Goal: Task Accomplishment & Management: Use online tool/utility

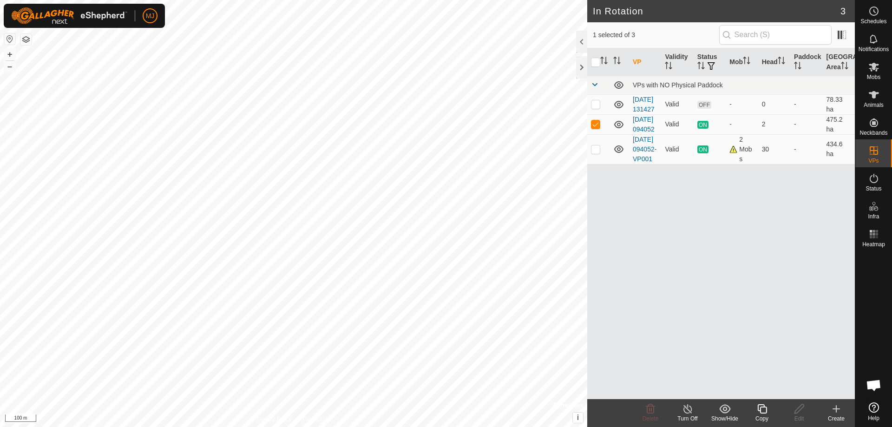
scroll to position [2300, 0]
checkbox input "false"
checkbox input "true"
checkbox input "false"
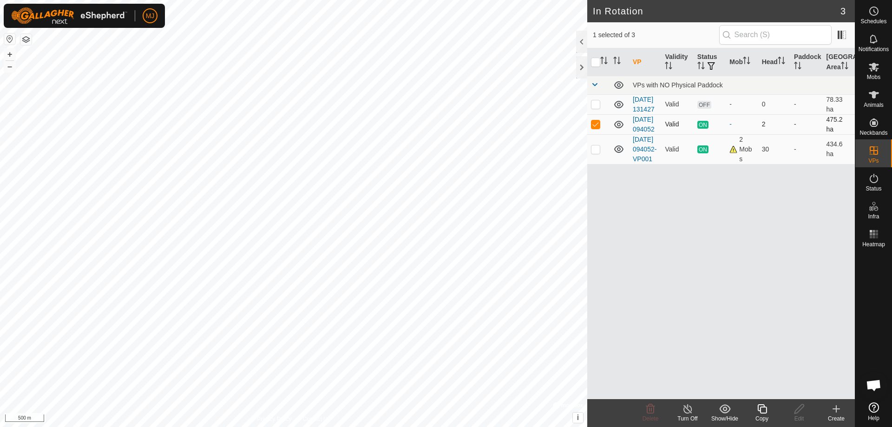
click at [598, 128] on p-checkbox at bounding box center [595, 123] width 9 height 7
click at [593, 128] on p-checkbox at bounding box center [595, 123] width 9 height 7
click at [597, 128] on p-checkbox at bounding box center [595, 123] width 9 height 7
checkbox input "false"
click at [596, 108] on p-checkbox at bounding box center [595, 103] width 9 height 7
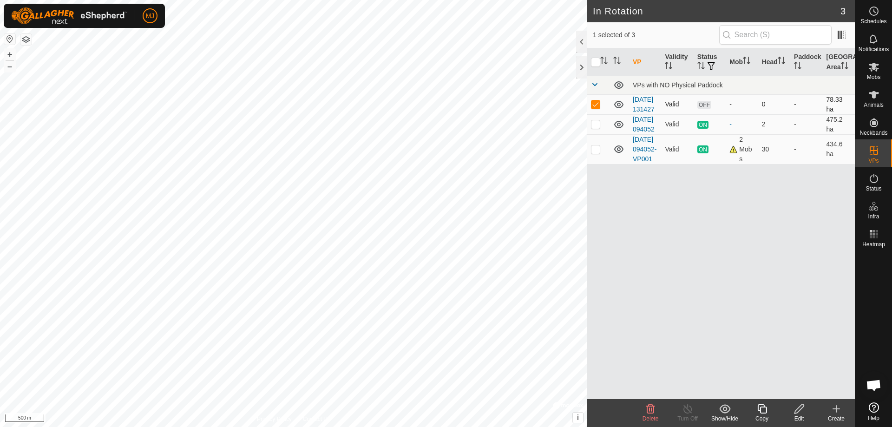
click at [596, 108] on p-checkbox at bounding box center [595, 103] width 9 height 7
click at [592, 108] on p-checkbox at bounding box center [595, 103] width 9 height 7
click at [594, 108] on p-checkbox at bounding box center [595, 103] width 9 height 7
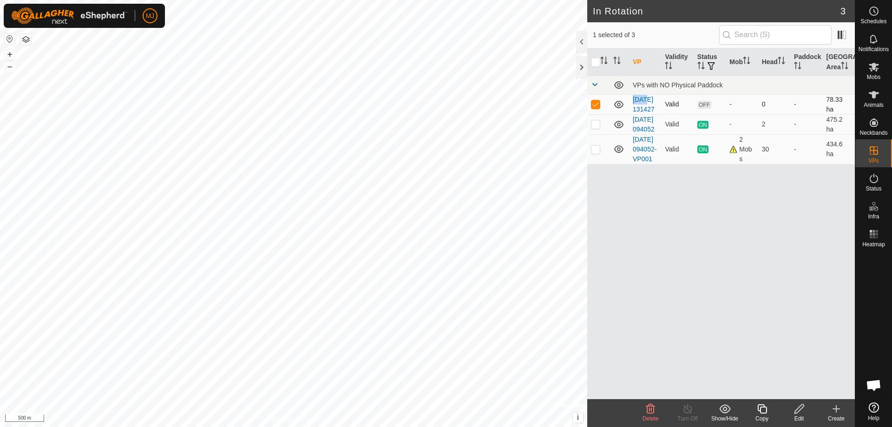
checkbox input "false"
click at [592, 128] on p-checkbox at bounding box center [595, 123] width 9 height 7
checkbox input "false"
click at [595, 153] on p-checkbox at bounding box center [595, 148] width 9 height 7
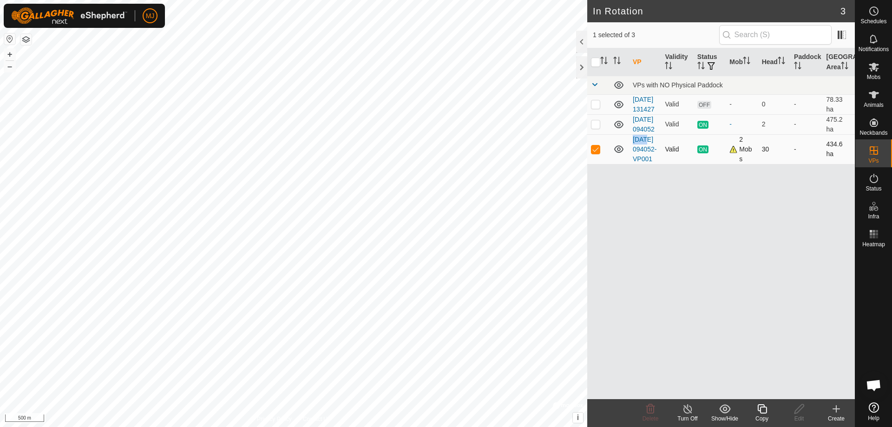
click at [595, 153] on p-checkbox at bounding box center [595, 148] width 9 height 7
checkbox input "false"
click at [594, 113] on td at bounding box center [598, 104] width 22 height 20
click at [593, 108] on p-checkbox at bounding box center [595, 103] width 9 height 7
click at [594, 108] on p-checkbox at bounding box center [595, 103] width 9 height 7
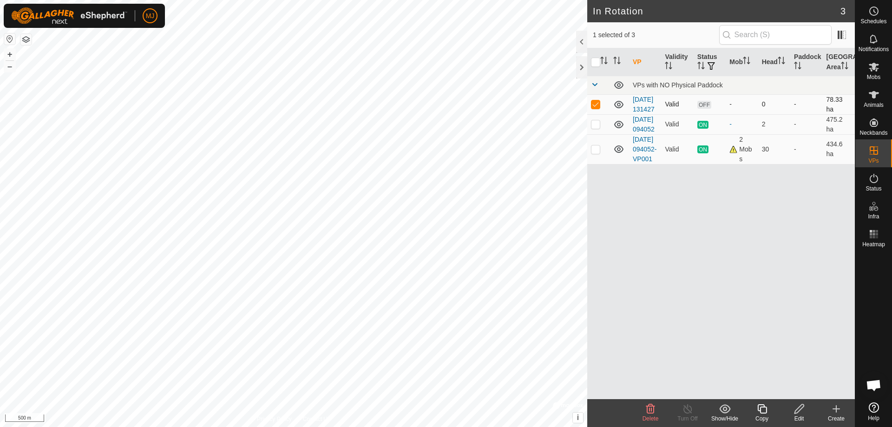
click at [594, 108] on p-checkbox at bounding box center [595, 103] width 9 height 7
click at [596, 108] on p-checkbox at bounding box center [595, 103] width 9 height 7
checkbox input "false"
click at [594, 128] on p-checkbox at bounding box center [595, 123] width 9 height 7
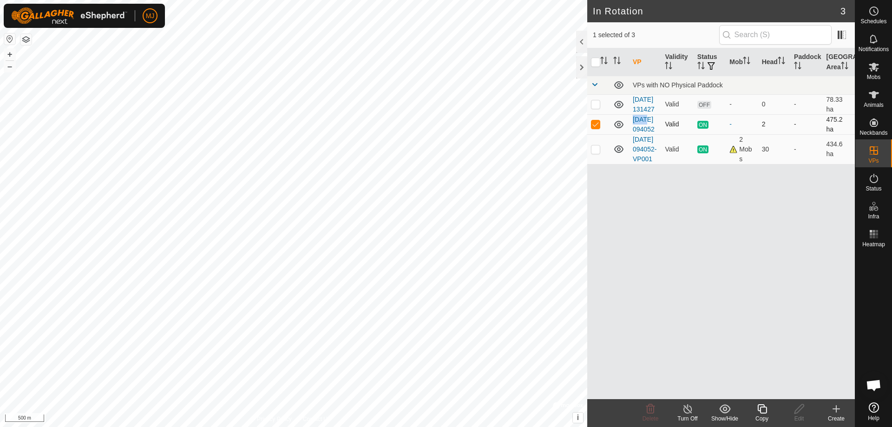
click at [594, 128] on p-checkbox at bounding box center [595, 123] width 9 height 7
checkbox input "false"
click at [597, 153] on p-checkbox at bounding box center [595, 148] width 9 height 7
checkbox input "false"
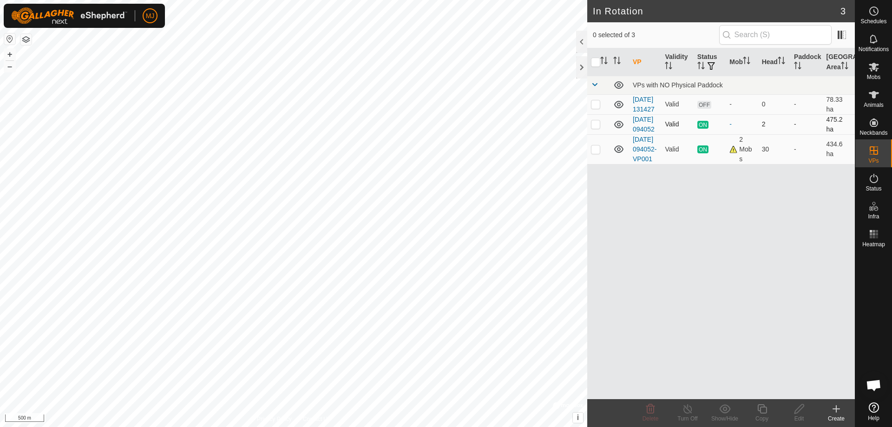
click at [597, 128] on p-checkbox at bounding box center [595, 123] width 9 height 7
checkbox input "true"
click at [688, 412] on icon at bounding box center [688, 408] width 12 height 11
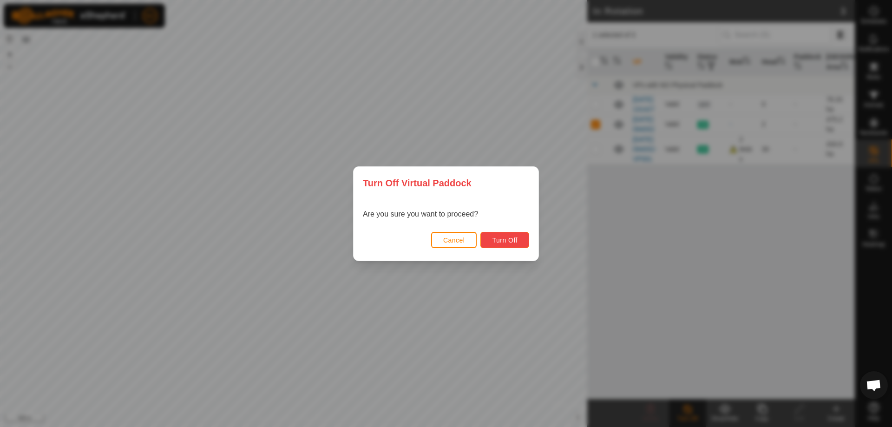
click at [492, 237] on button "Turn Off" at bounding box center [504, 240] width 49 height 16
click at [504, 240] on span "Turn Off" at bounding box center [505, 239] width 26 height 7
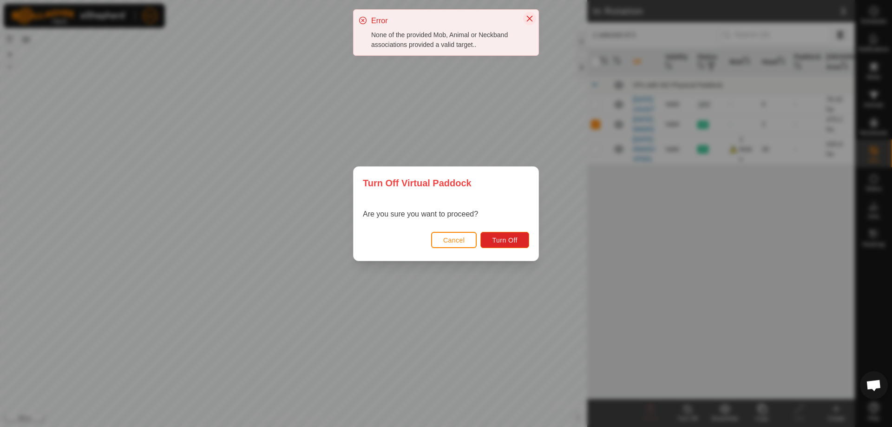
click at [531, 14] on button "Close" at bounding box center [529, 18] width 13 height 13
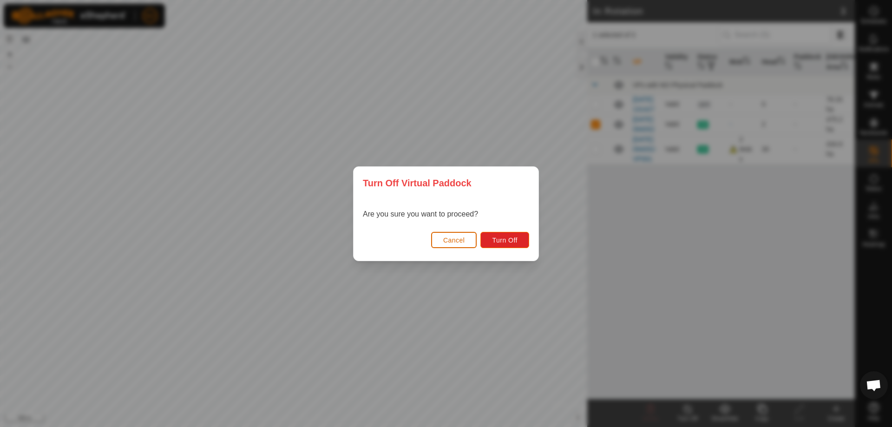
click at [446, 241] on span "Cancel" at bounding box center [454, 239] width 22 height 7
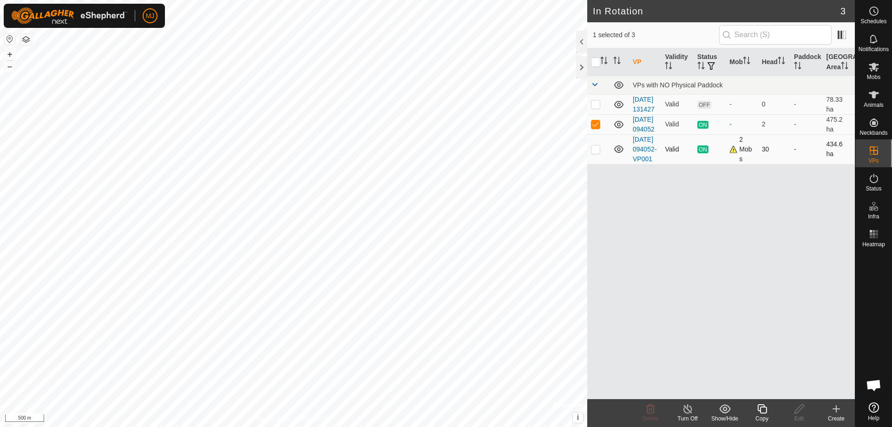
click at [595, 153] on p-checkbox at bounding box center [595, 148] width 9 height 7
checkbox input "true"
click at [879, 69] on icon at bounding box center [873, 66] width 11 height 11
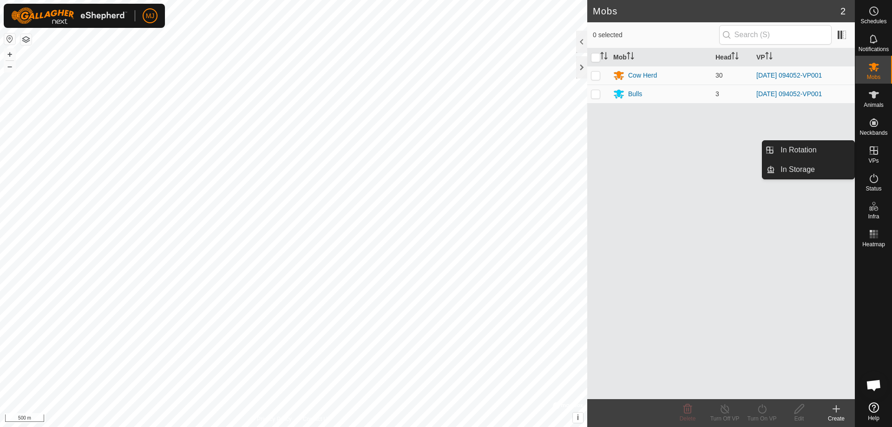
click at [869, 151] on icon at bounding box center [873, 150] width 11 height 11
click at [825, 155] on link "In Rotation" at bounding box center [814, 150] width 79 height 19
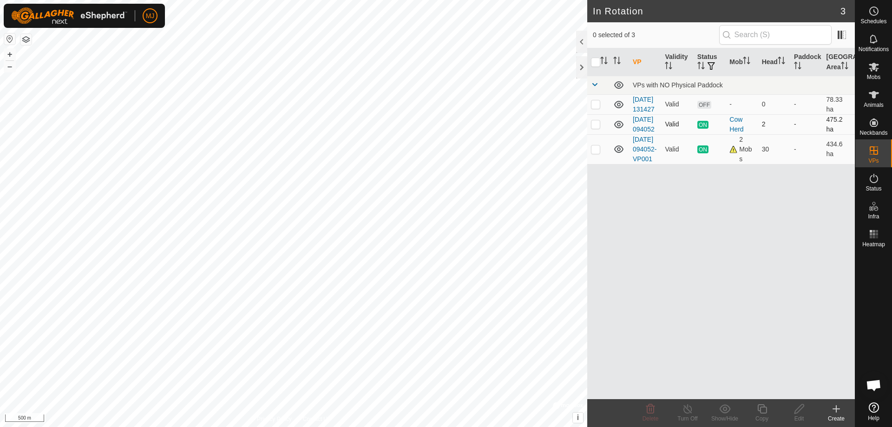
click at [597, 128] on p-checkbox at bounding box center [595, 123] width 9 height 7
checkbox input "true"
click at [590, 164] on td at bounding box center [598, 149] width 22 height 30
checkbox input "true"
click at [596, 114] on td at bounding box center [598, 104] width 22 height 20
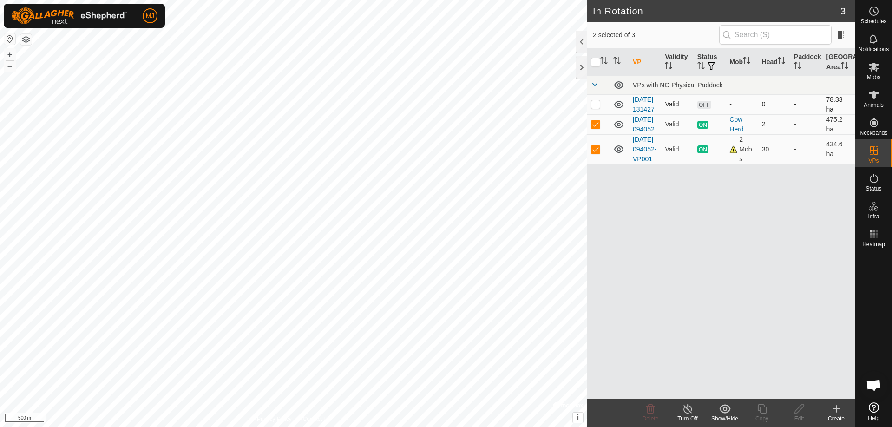
checkbox input "true"
click at [596, 114] on td at bounding box center [598, 104] width 22 height 20
checkbox input "false"
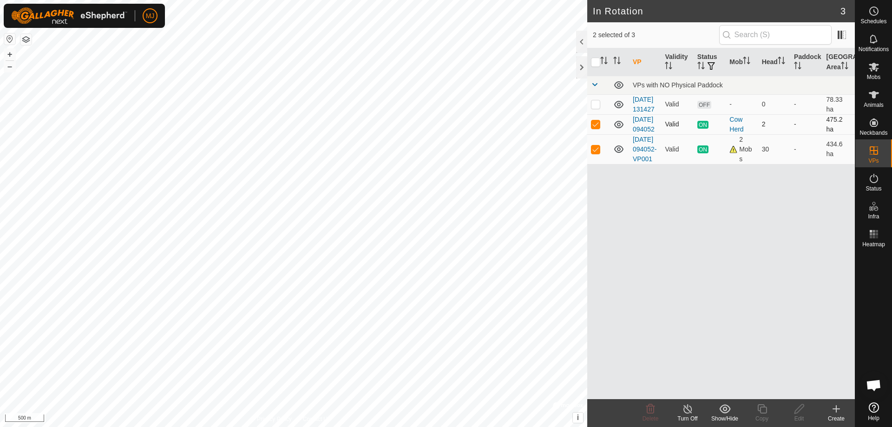
click at [598, 128] on p-checkbox at bounding box center [595, 123] width 9 height 7
checkbox input "false"
click at [596, 153] on p-checkbox at bounding box center [595, 148] width 9 height 7
checkbox input "false"
click at [592, 108] on p-checkbox at bounding box center [595, 103] width 9 height 7
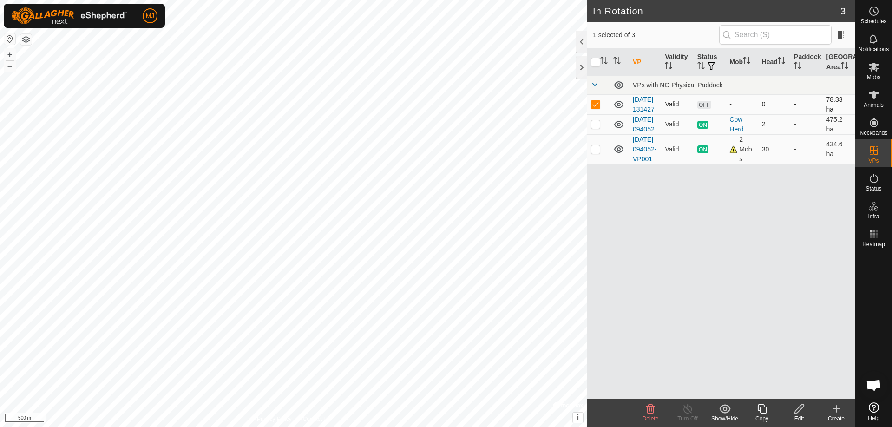
click at [592, 108] on p-checkbox at bounding box center [595, 103] width 9 height 7
checkbox input "false"
click at [596, 128] on p-checkbox at bounding box center [595, 123] width 9 height 7
checkbox input "false"
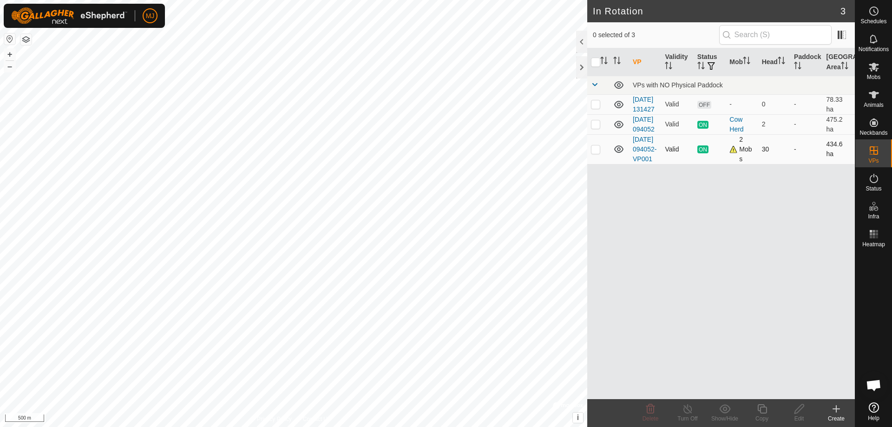
click at [596, 153] on p-checkbox at bounding box center [595, 148] width 9 height 7
checkbox input "false"
click at [596, 128] on p-checkbox at bounding box center [595, 123] width 9 height 7
click at [688, 410] on line at bounding box center [687, 409] width 7 height 7
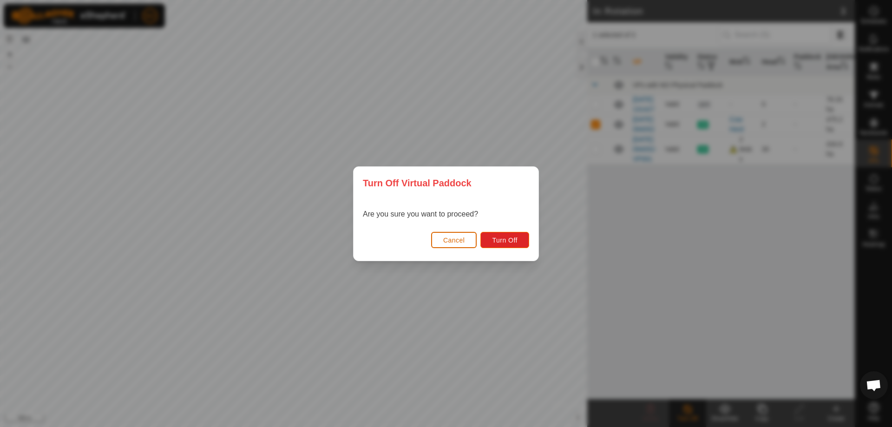
click at [459, 236] on span "Cancel" at bounding box center [454, 239] width 22 height 7
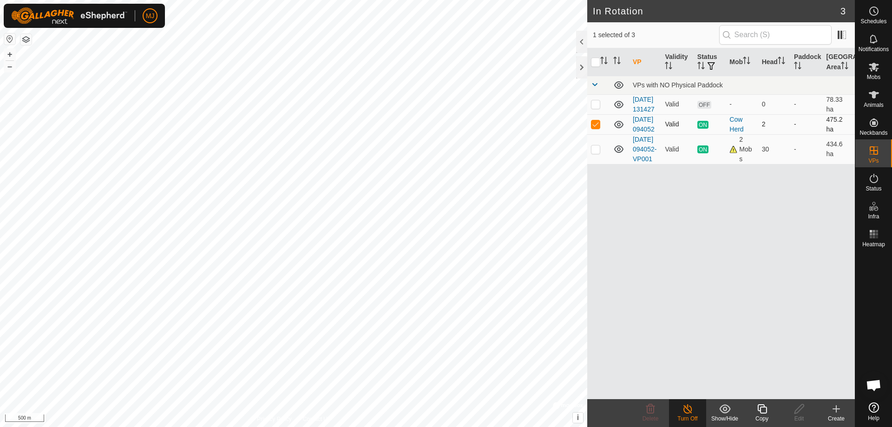
click at [592, 128] on p-checkbox at bounding box center [595, 123] width 9 height 7
click at [591, 128] on p-checkbox at bounding box center [595, 123] width 9 height 7
click at [592, 128] on p-checkbox at bounding box center [595, 123] width 9 height 7
checkbox input "true"
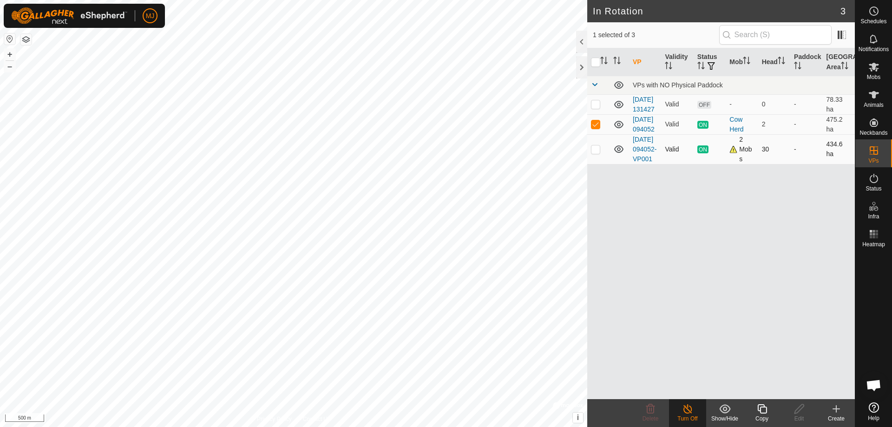
click at [597, 153] on p-checkbox at bounding box center [595, 148] width 9 height 7
checkbox input "true"
click at [597, 128] on p-checkbox at bounding box center [595, 123] width 9 height 7
checkbox input "true"
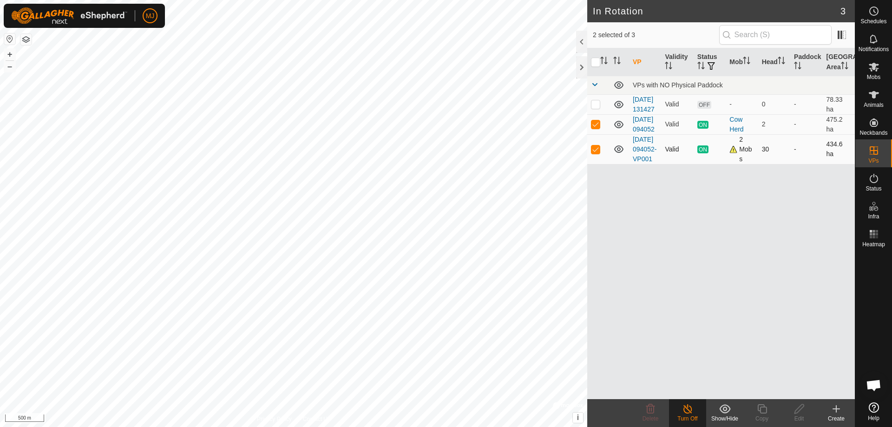
click at [595, 153] on p-checkbox at bounding box center [595, 148] width 9 height 7
checkbox input "false"
click at [692, 414] on icon at bounding box center [688, 408] width 12 height 11
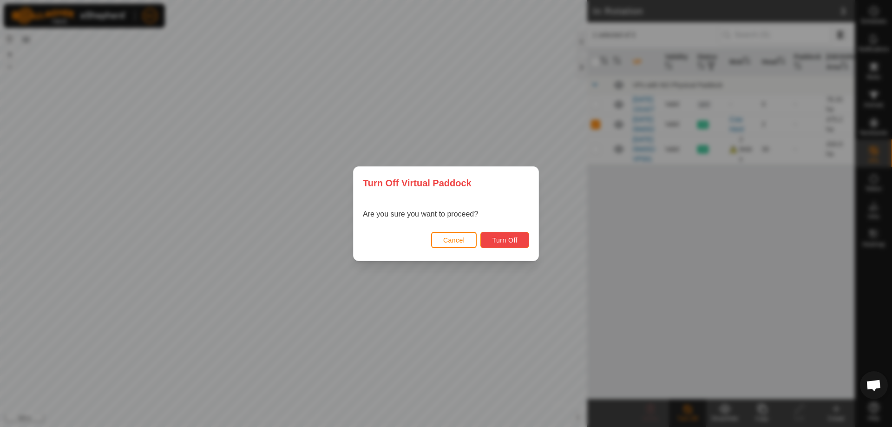
click at [500, 241] on span "Turn Off" at bounding box center [505, 239] width 26 height 7
click at [456, 238] on span "Cancel" at bounding box center [454, 239] width 22 height 7
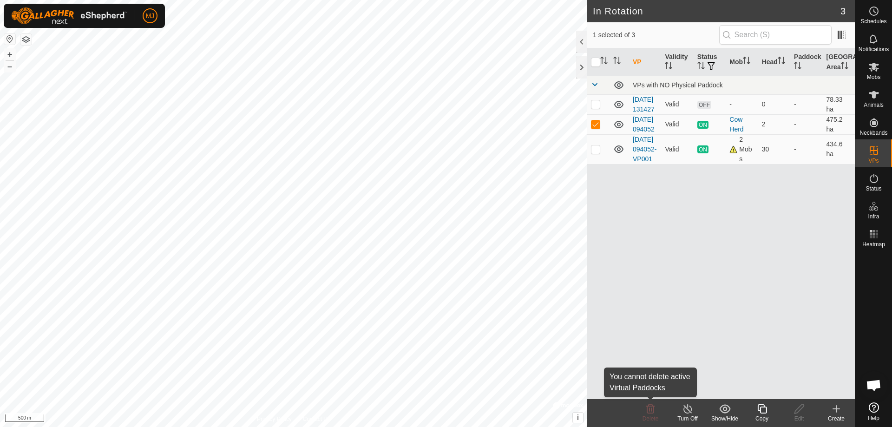
click at [652, 412] on icon at bounding box center [650, 408] width 11 height 11
click at [598, 128] on p-checkbox at bounding box center [595, 123] width 9 height 7
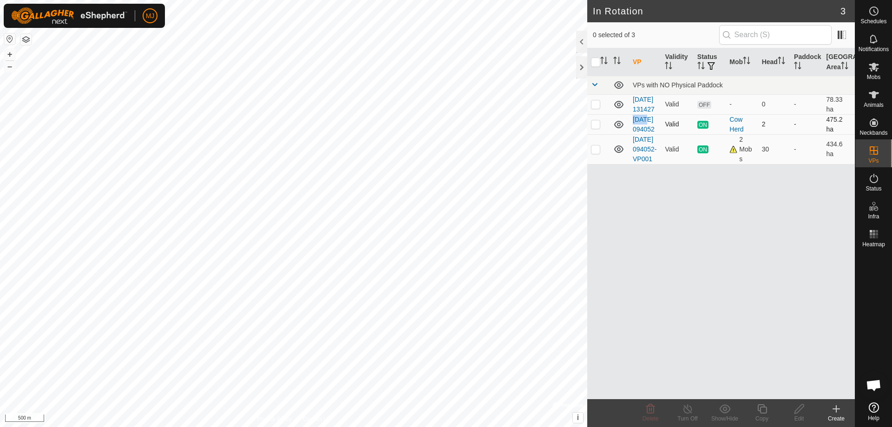
click at [598, 128] on p-checkbox at bounding box center [595, 123] width 9 height 7
checkbox input "true"
click at [593, 153] on p-checkbox at bounding box center [595, 148] width 9 height 7
checkbox input "false"
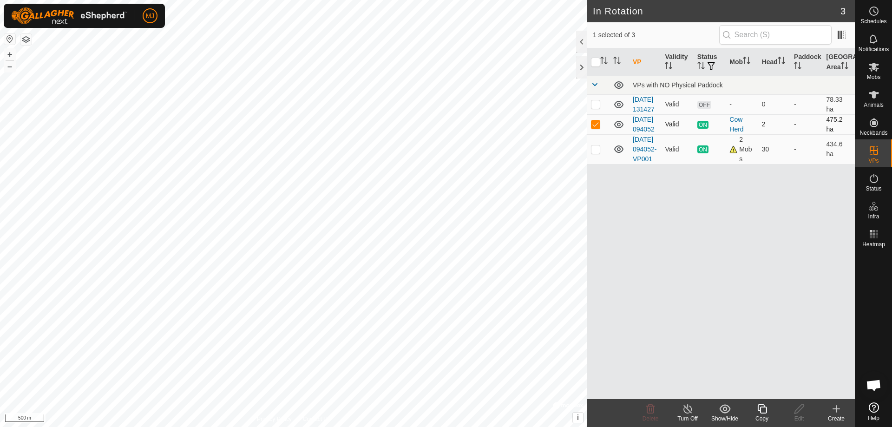
click at [598, 128] on p-checkbox at bounding box center [595, 123] width 9 height 7
checkbox input "false"
click at [597, 153] on p-checkbox at bounding box center [595, 148] width 9 height 7
click at [596, 153] on p-checkbox at bounding box center [595, 148] width 9 height 7
checkbox input "false"
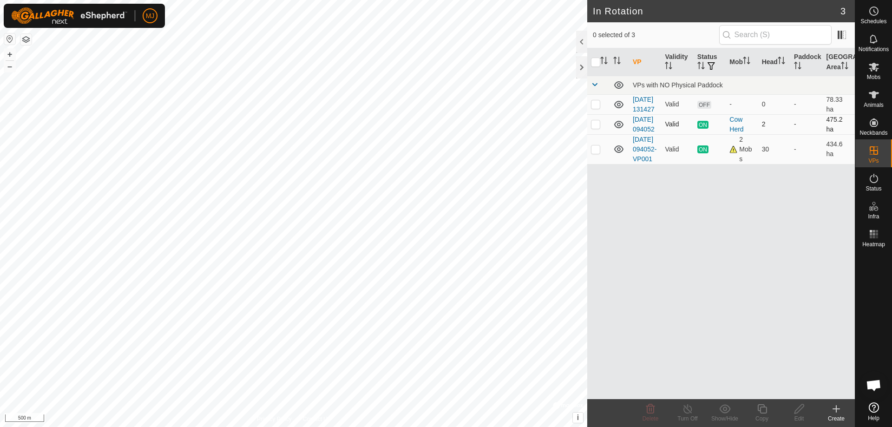
click at [597, 128] on p-checkbox at bounding box center [595, 123] width 9 height 7
checkbox input "true"
click at [689, 410] on icon at bounding box center [688, 408] width 12 height 11
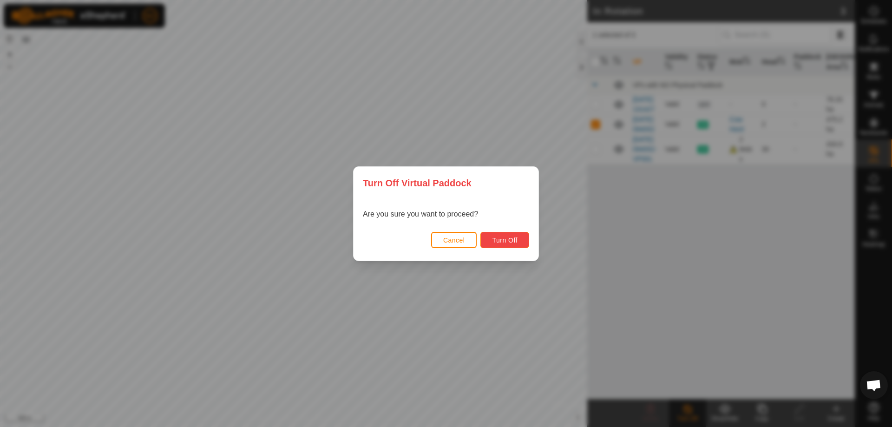
click at [495, 239] on span "Turn Off" at bounding box center [505, 239] width 26 height 7
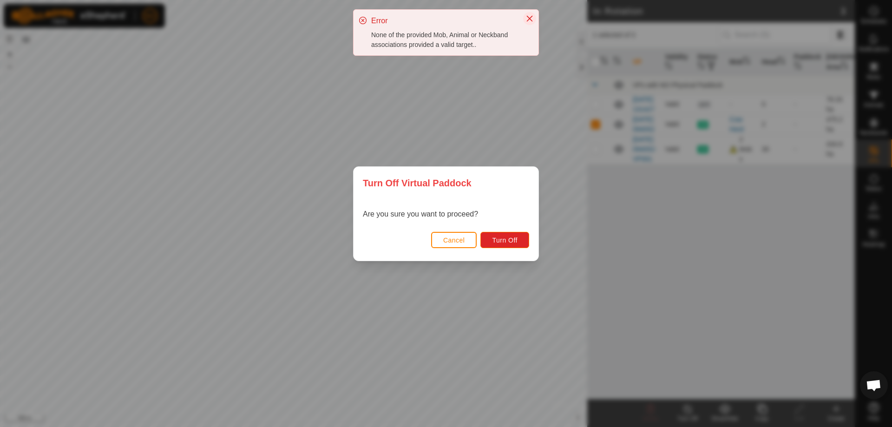
click at [532, 20] on icon "Close" at bounding box center [529, 18] width 7 height 7
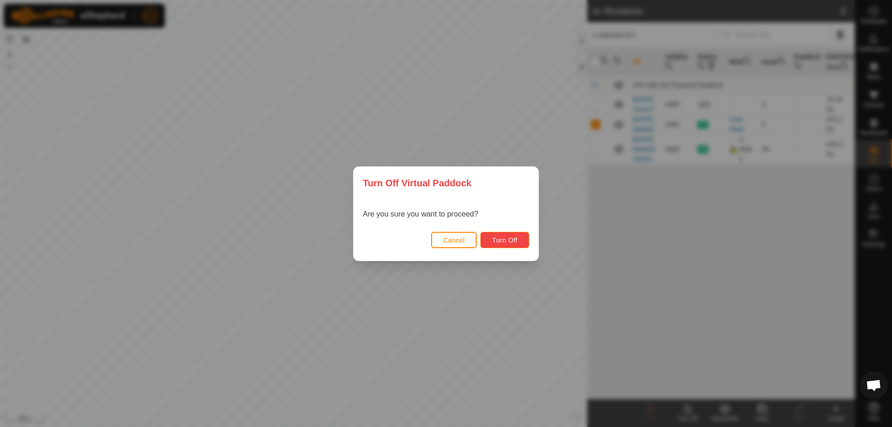
click at [502, 236] on span "Turn Off" at bounding box center [505, 239] width 26 height 7
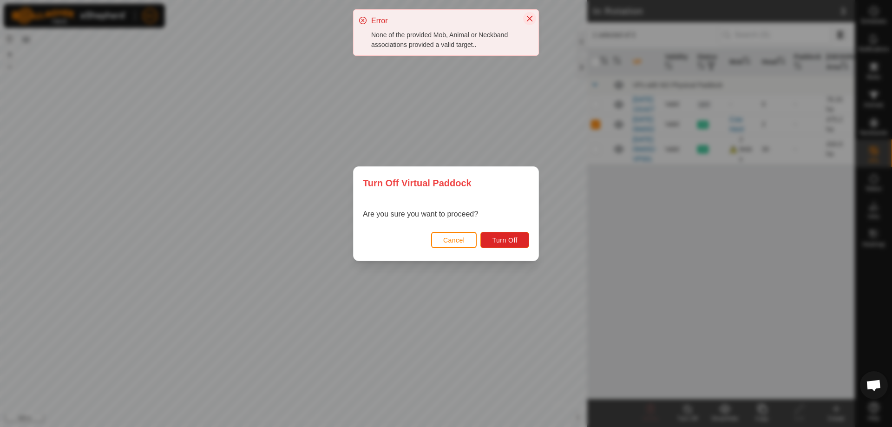
click at [528, 20] on icon "Close" at bounding box center [530, 19] width 6 height 6
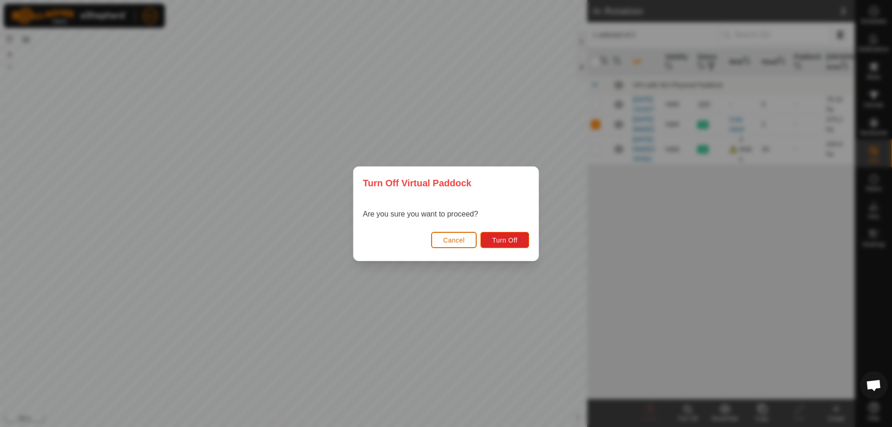
click at [457, 240] on span "Cancel" at bounding box center [454, 239] width 22 height 7
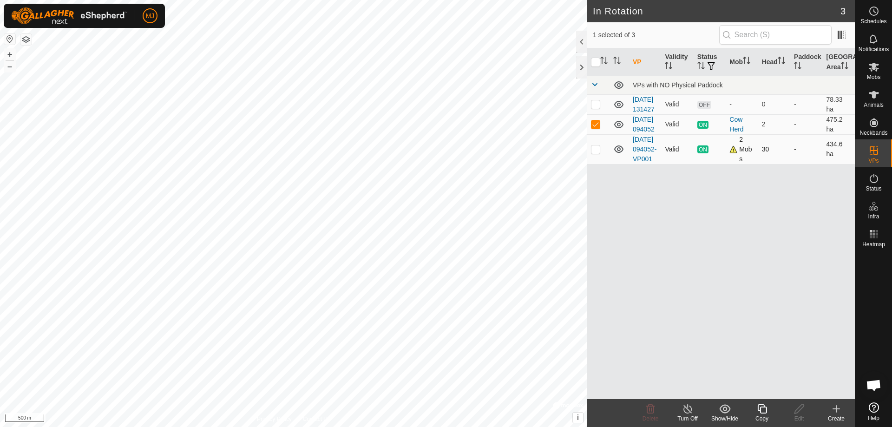
click at [597, 153] on p-checkbox at bounding box center [595, 148] width 9 height 7
checkbox input "true"
click at [691, 408] on icon at bounding box center [687, 408] width 8 height 9
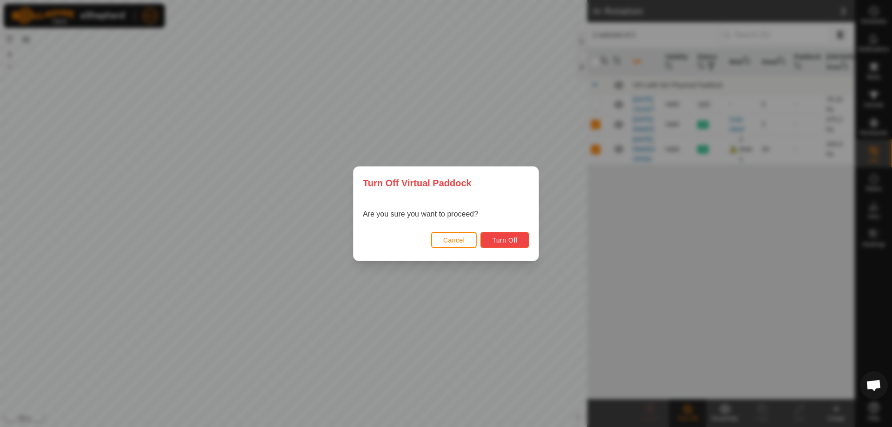
click at [499, 242] on span "Turn Off" at bounding box center [505, 239] width 26 height 7
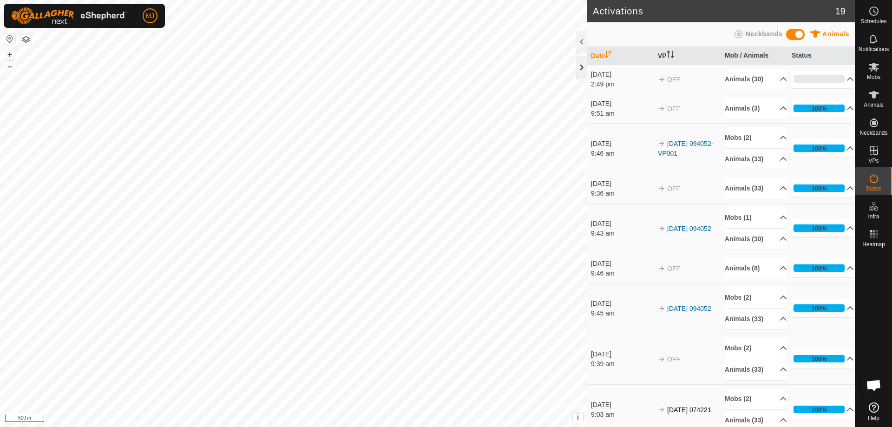
click at [579, 61] on div at bounding box center [581, 67] width 11 height 22
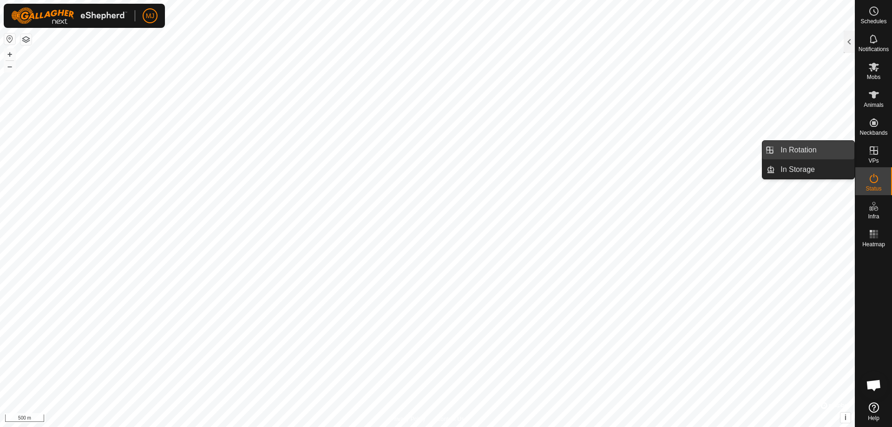
click at [827, 151] on link "In Rotation" at bounding box center [814, 150] width 79 height 19
click at [779, 144] on link "In Rotation" at bounding box center [814, 150] width 79 height 19
click at [781, 149] on link "In Rotation" at bounding box center [814, 150] width 79 height 19
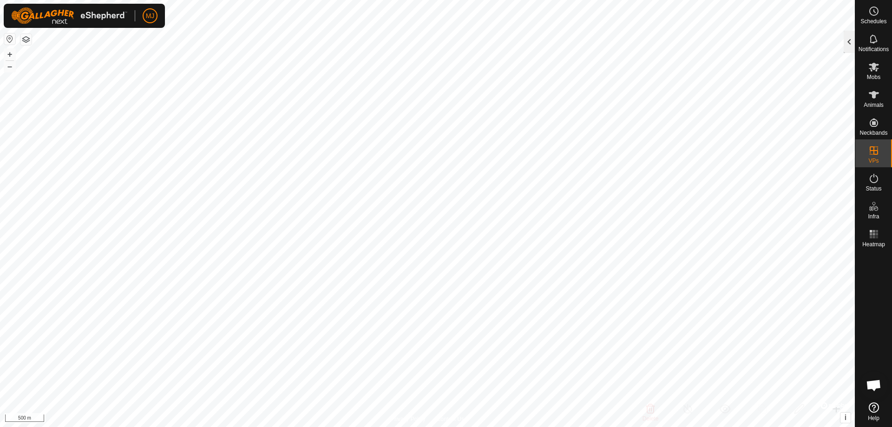
click at [852, 34] on div at bounding box center [849, 42] width 11 height 22
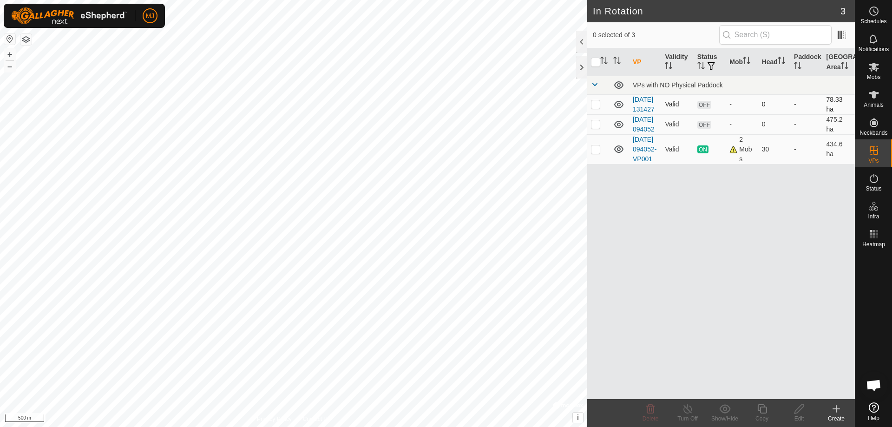
click at [594, 108] on p-checkbox at bounding box center [595, 103] width 9 height 7
click at [649, 412] on icon at bounding box center [650, 408] width 11 height 11
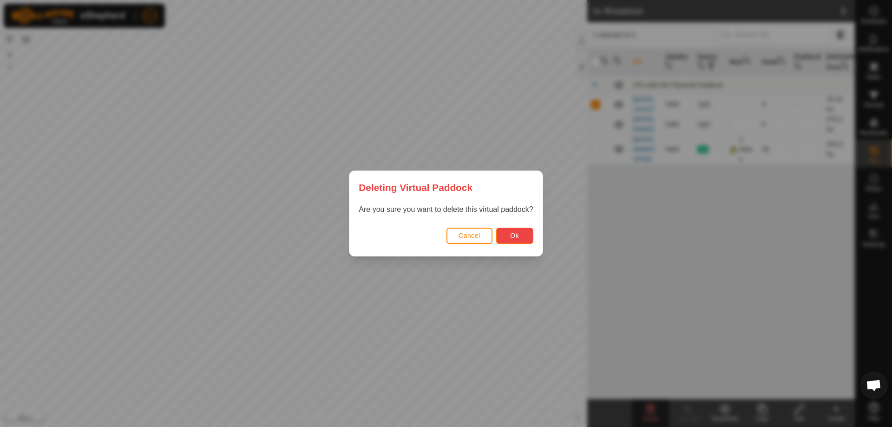
click at [522, 235] on button "Ok" at bounding box center [514, 236] width 37 height 16
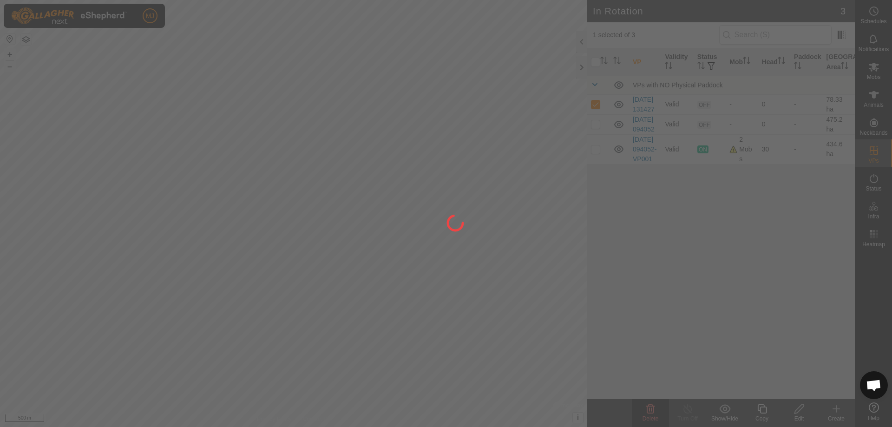
checkbox input "false"
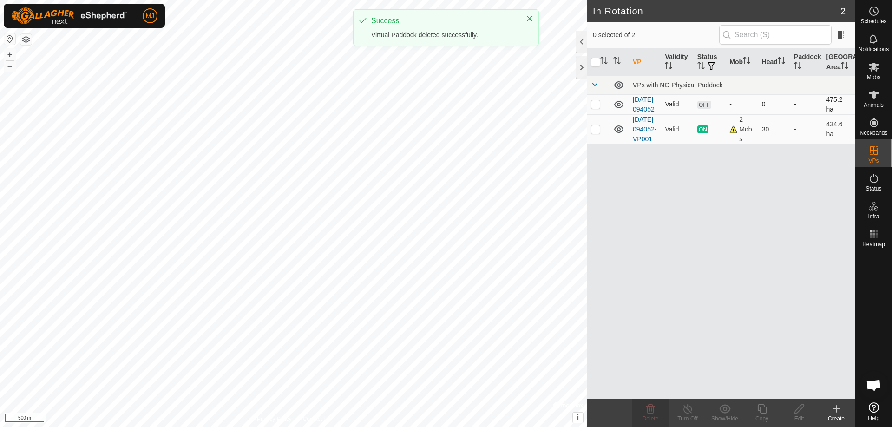
click at [598, 108] on p-checkbox at bounding box center [595, 103] width 9 height 7
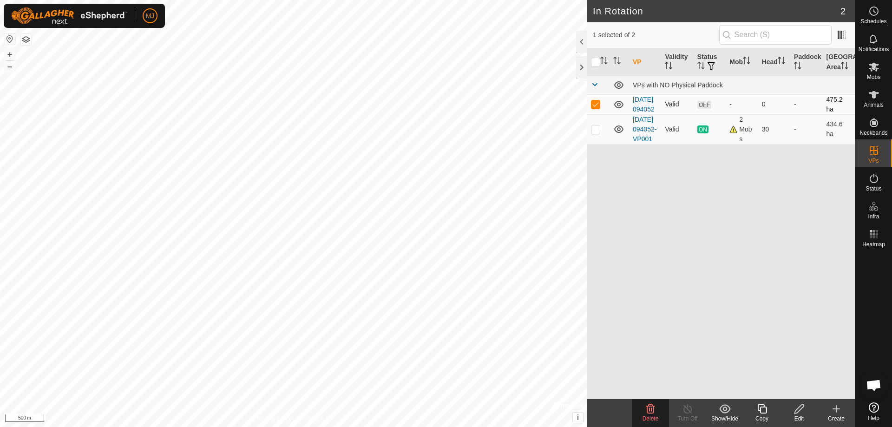
click at [598, 108] on p-checkbox at bounding box center [595, 103] width 9 height 7
click at [591, 106] on p-checkbox at bounding box center [595, 103] width 9 height 7
checkbox input "false"
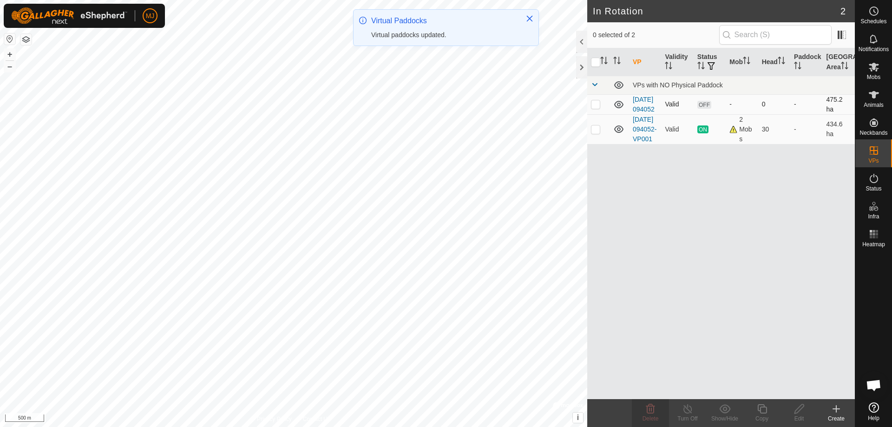
click at [598, 106] on p-checkbox at bounding box center [595, 103] width 9 height 7
click at [649, 414] on icon at bounding box center [650, 408] width 11 height 11
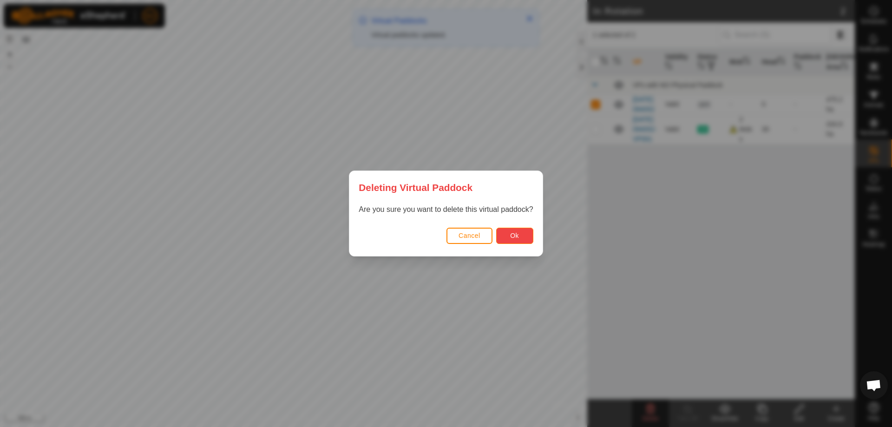
click at [524, 236] on button "Ok" at bounding box center [514, 236] width 37 height 16
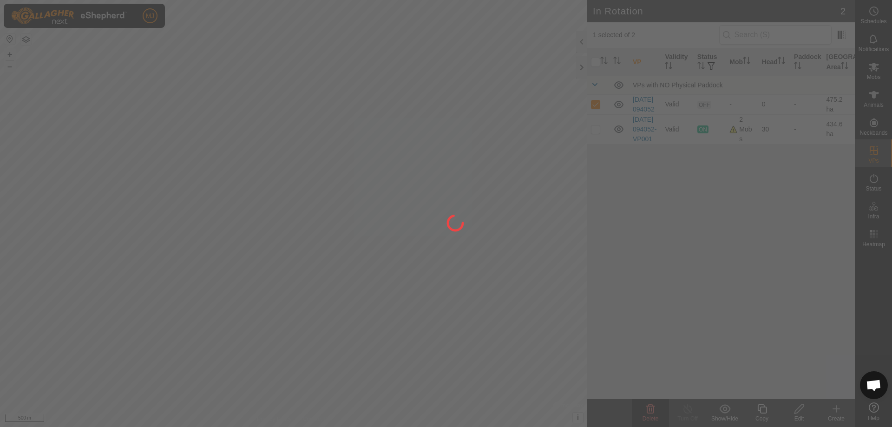
checkbox input "false"
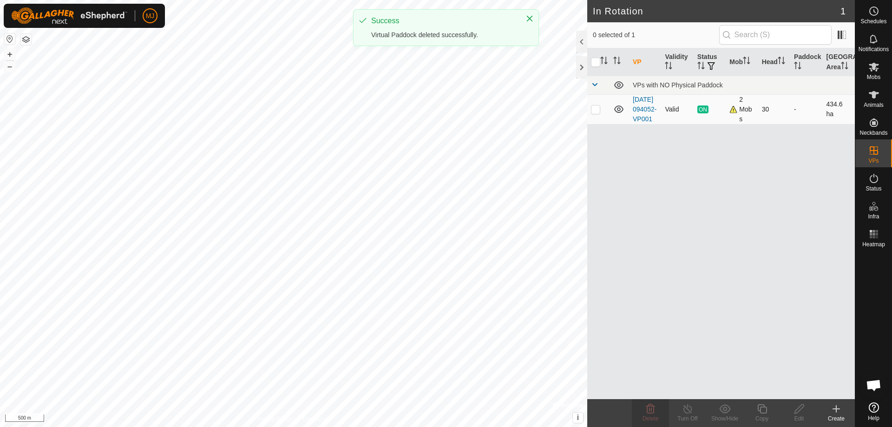
click at [598, 113] on p-checkbox at bounding box center [595, 108] width 9 height 7
checkbox input "true"
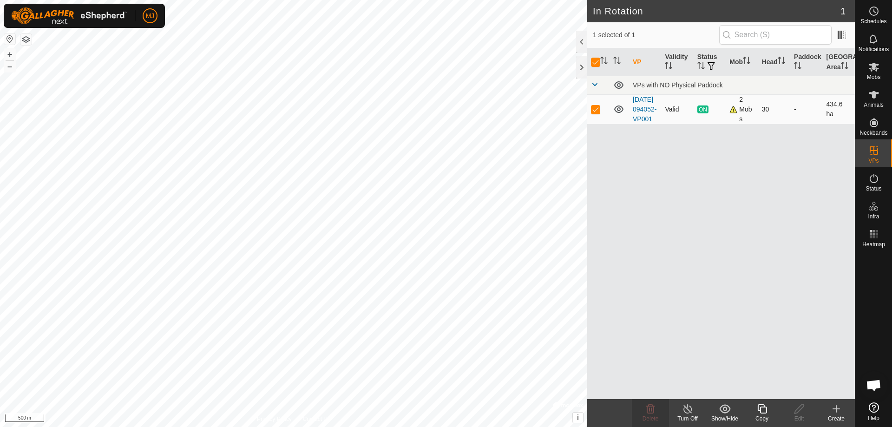
click at [597, 113] on p-checkbox at bounding box center [595, 108] width 9 height 7
checkbox input "false"
click at [876, 74] on span "Mobs" at bounding box center [873, 77] width 13 height 6
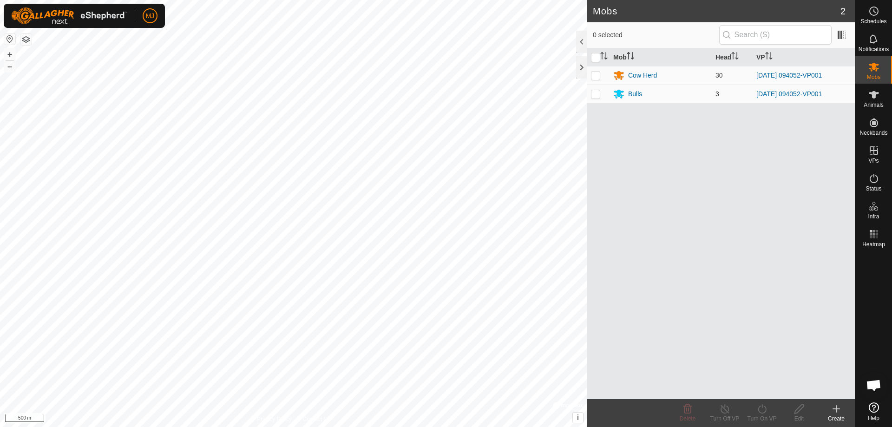
click at [593, 95] on p-checkbox at bounding box center [595, 93] width 9 height 7
checkbox input "true"
click at [596, 77] on p-checkbox at bounding box center [595, 75] width 9 height 7
checkbox input "true"
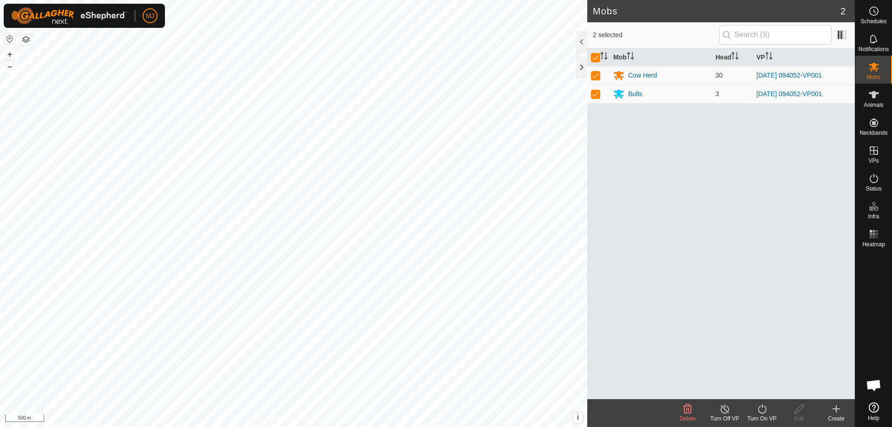
click at [759, 415] on div "Turn On VP" at bounding box center [761, 418] width 37 height 8
click at [771, 388] on link "Now" at bounding box center [790, 388] width 92 height 19
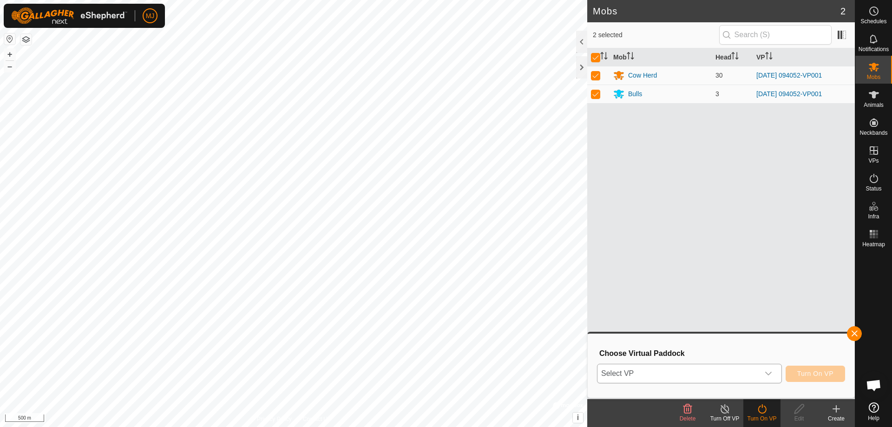
click at [695, 373] on span "Select VP" at bounding box center [678, 373] width 162 height 19
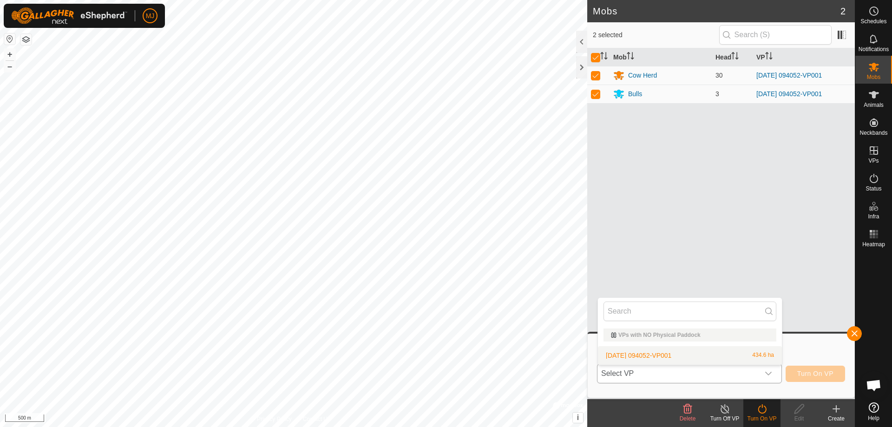
click at [670, 356] on li "[DATE] 094052-VP001 434.6 ha" at bounding box center [690, 355] width 184 height 19
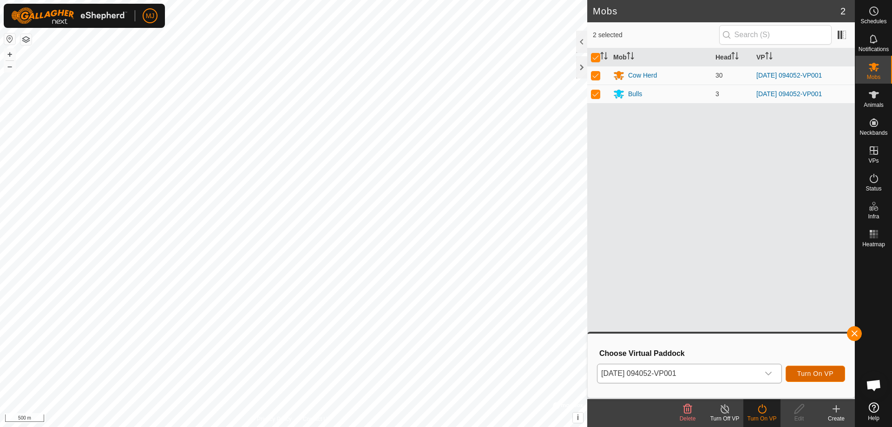
click at [809, 369] on button "Turn On VP" at bounding box center [815, 374] width 59 height 16
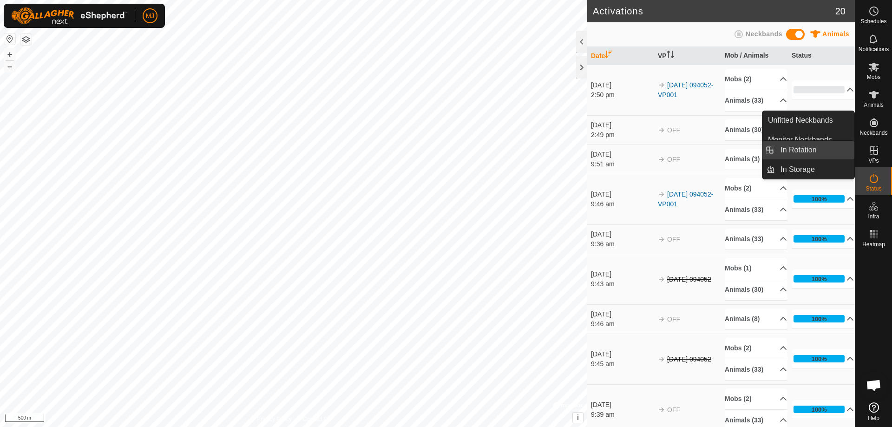
click at [822, 148] on link "In Rotation" at bounding box center [814, 150] width 79 height 19
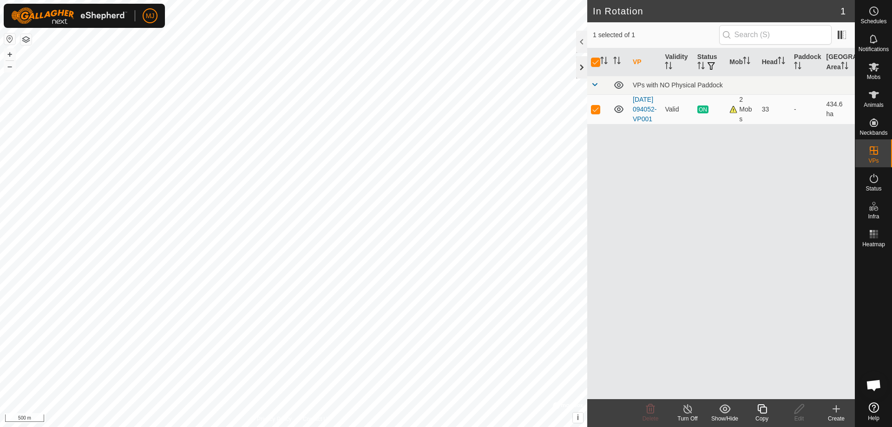
click at [577, 70] on div at bounding box center [581, 67] width 11 height 22
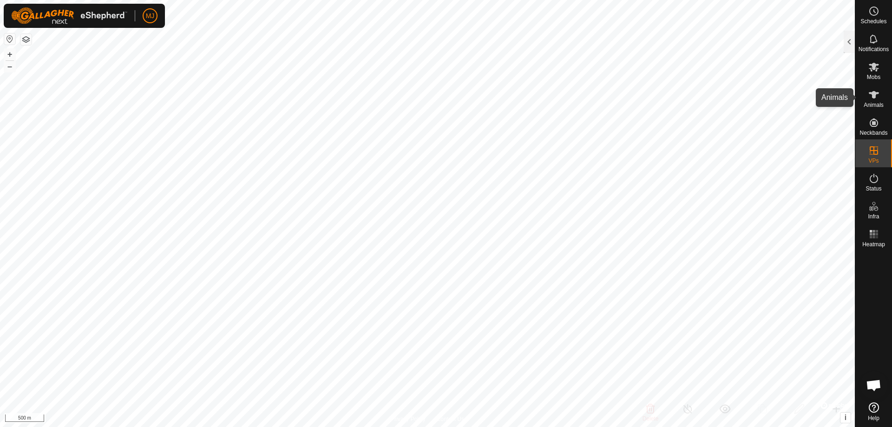
click at [877, 97] on icon at bounding box center [873, 94] width 11 height 11
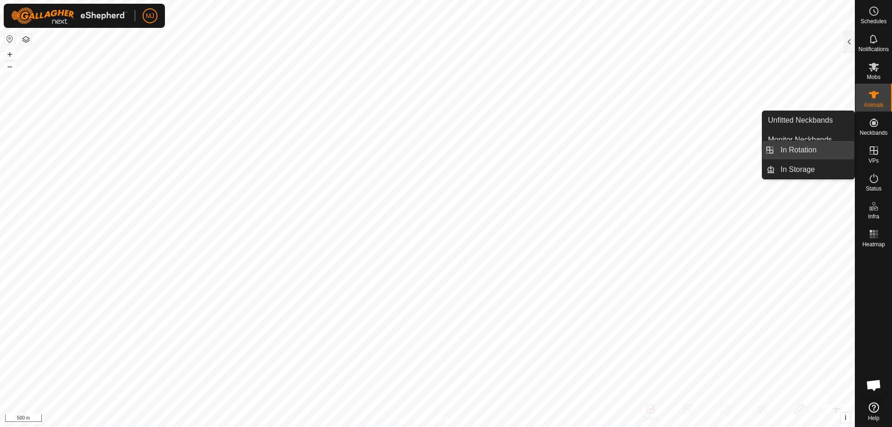
click at [819, 146] on link "In Rotation" at bounding box center [814, 150] width 79 height 19
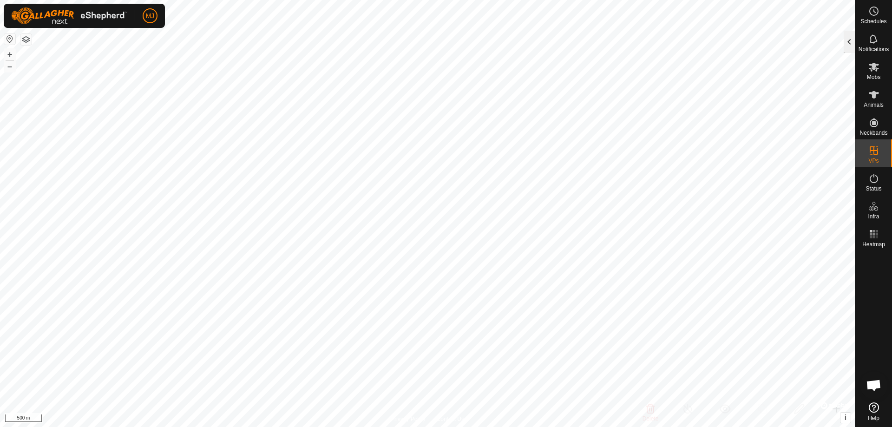
click at [850, 42] on div at bounding box center [849, 42] width 11 height 22
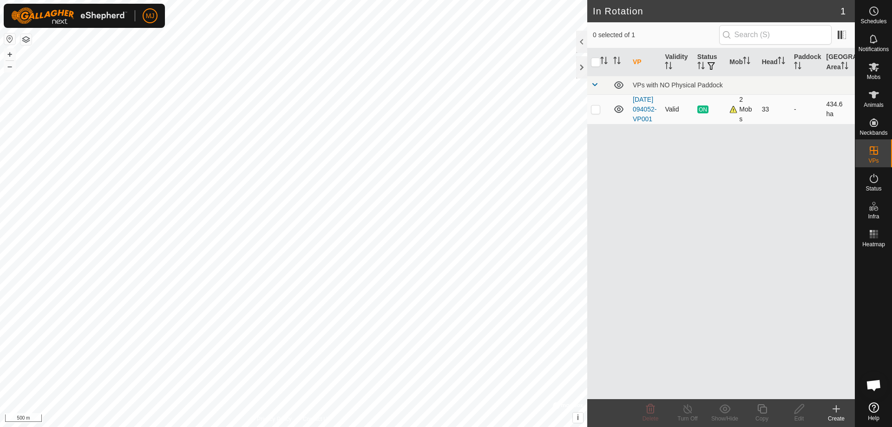
click at [593, 113] on p-checkbox at bounding box center [595, 108] width 9 height 7
checkbox input "true"
click at [598, 112] on p-checkbox at bounding box center [595, 108] width 9 height 7
checkbox input "false"
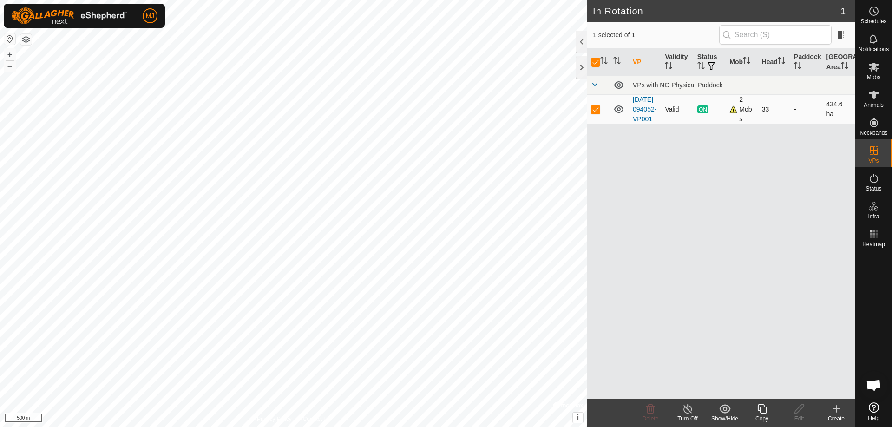
checkbox input "false"
click at [872, 184] on es-activation-svg-icon at bounding box center [873, 178] width 17 height 15
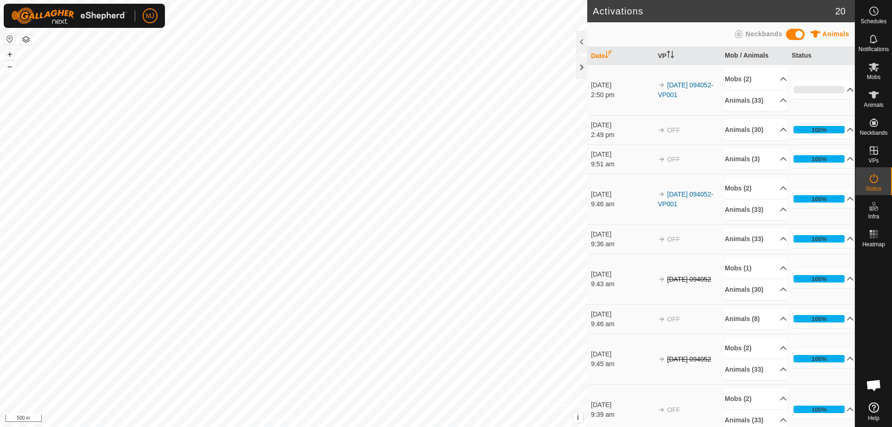
click at [797, 88] on p-accordion-header "0%" at bounding box center [823, 89] width 62 height 19
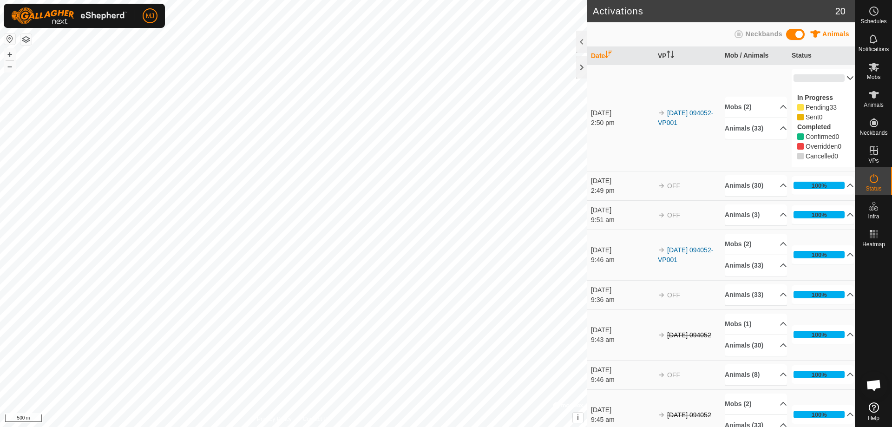
click at [814, 82] on p-accordion-header "0%" at bounding box center [823, 78] width 62 height 19
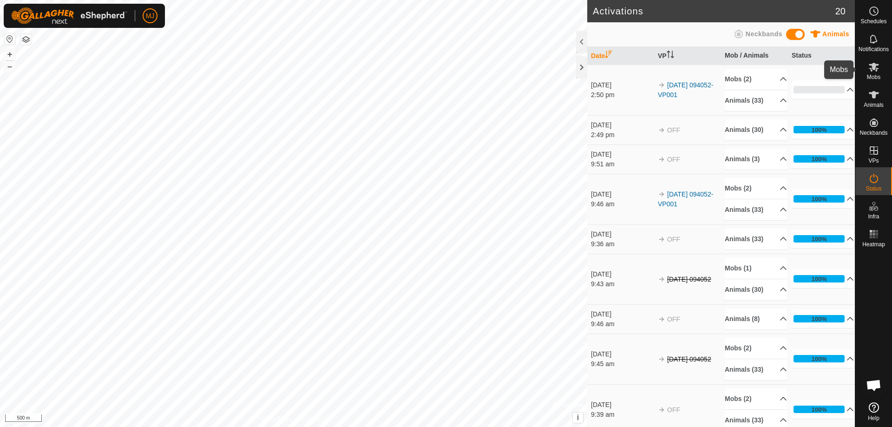
click at [874, 62] on icon at bounding box center [873, 66] width 11 height 11
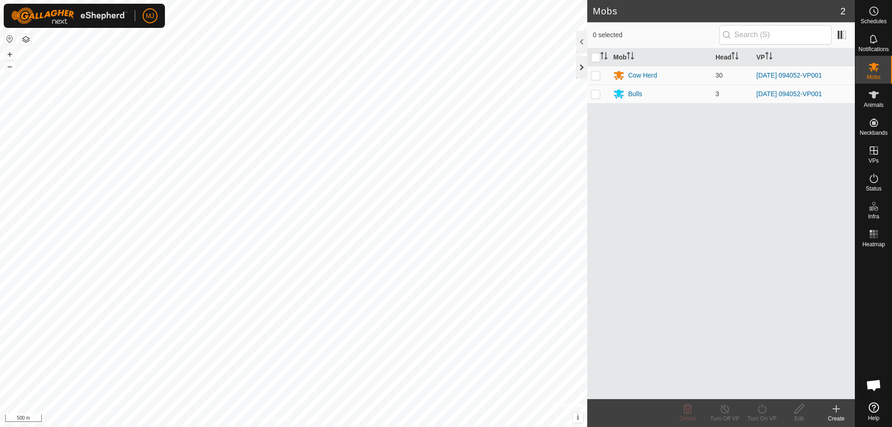
click at [583, 70] on div at bounding box center [581, 67] width 11 height 22
click at [869, 93] on icon at bounding box center [874, 94] width 10 height 7
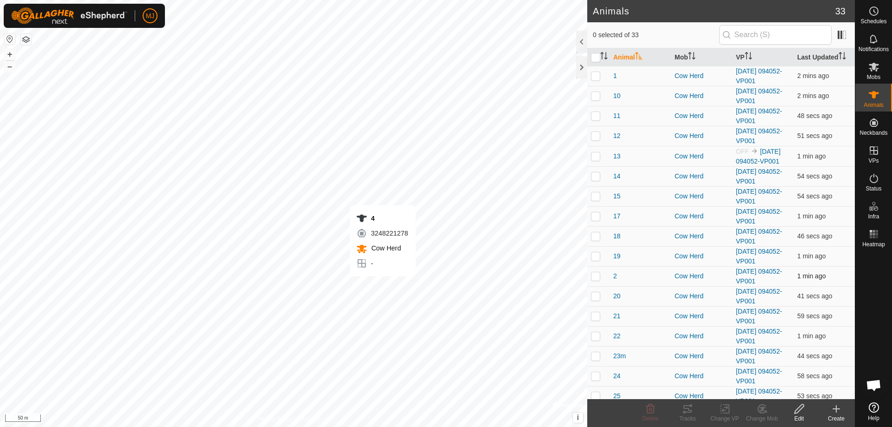
checkbox input "true"
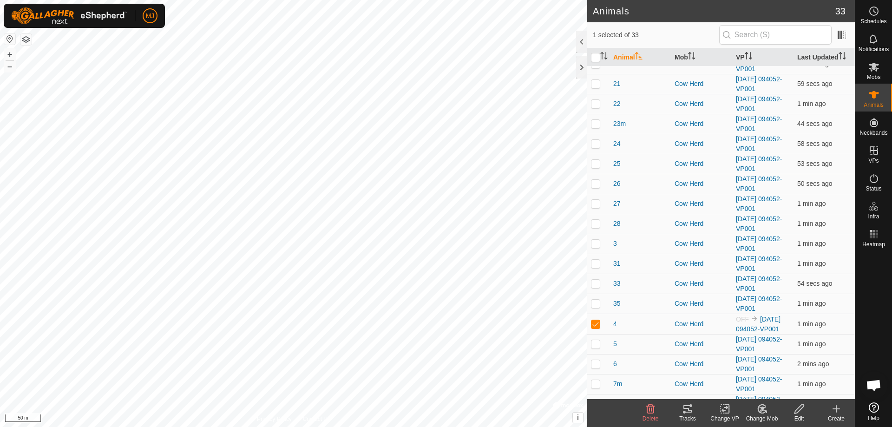
scroll to position [279, 0]
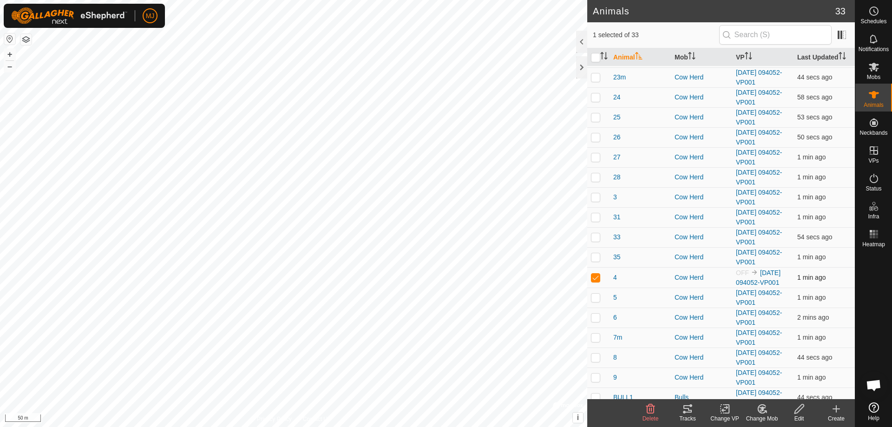
click at [744, 276] on span "OFF" at bounding box center [742, 272] width 13 height 7
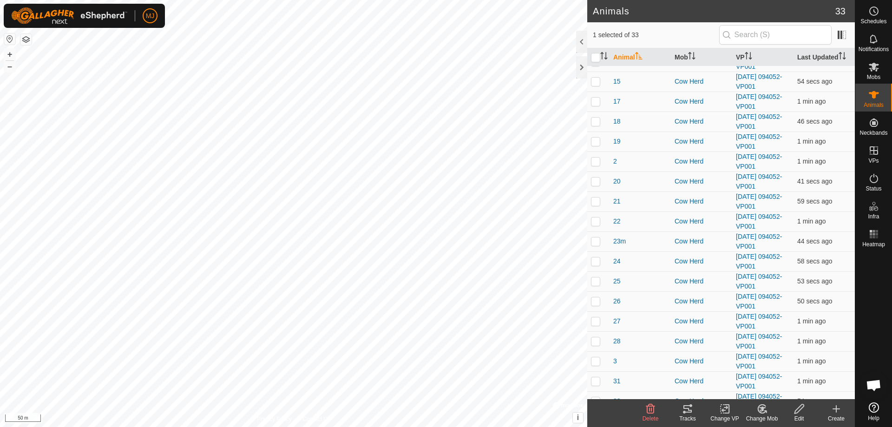
scroll to position [22, 0]
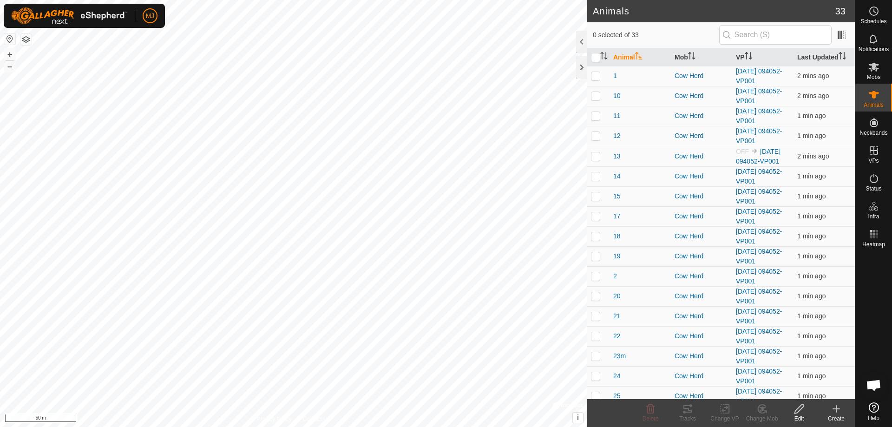
scroll to position [2300, 0]
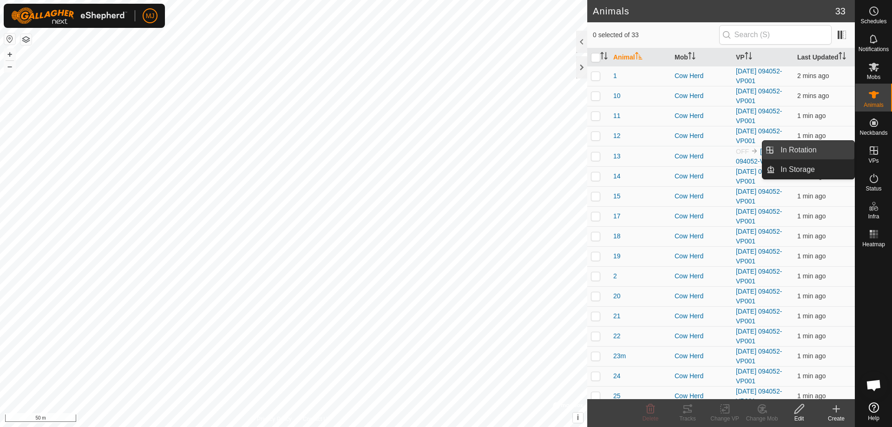
click at [829, 153] on link "In Rotation" at bounding box center [814, 150] width 79 height 19
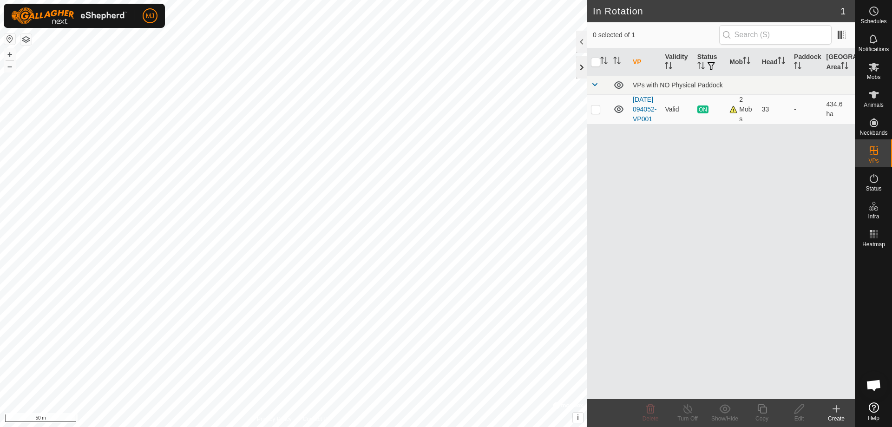
click at [582, 68] on div at bounding box center [581, 67] width 11 height 22
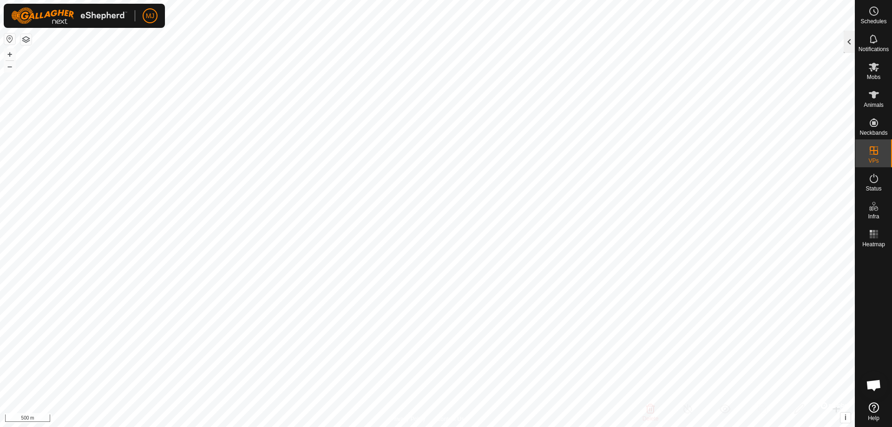
click at [852, 46] on div at bounding box center [849, 42] width 11 height 22
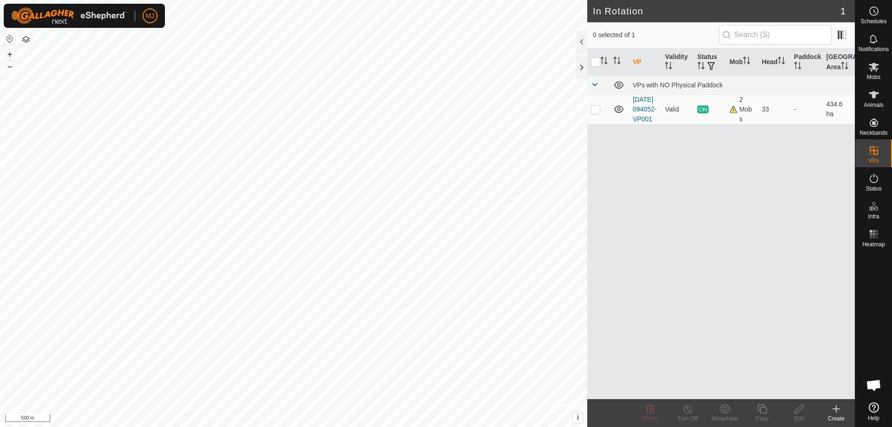
checkbox input "true"
click at [595, 113] on p-checkbox at bounding box center [595, 108] width 9 height 7
checkbox input "false"
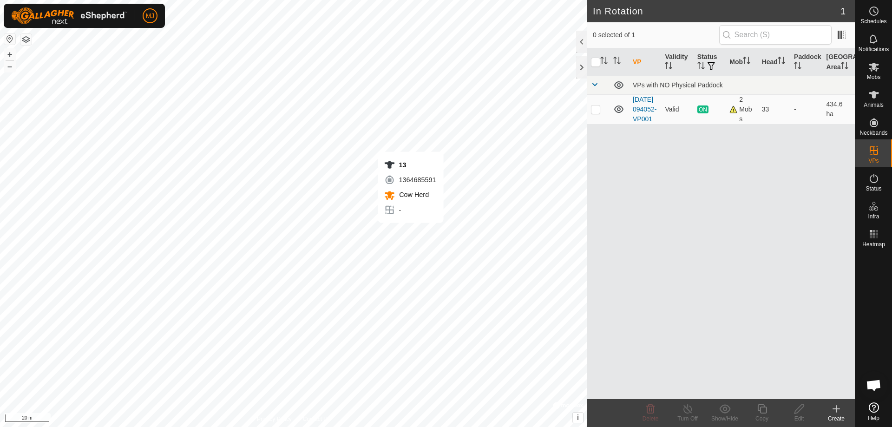
scroll to position [2300, 0]
click at [872, 96] on icon at bounding box center [873, 94] width 11 height 11
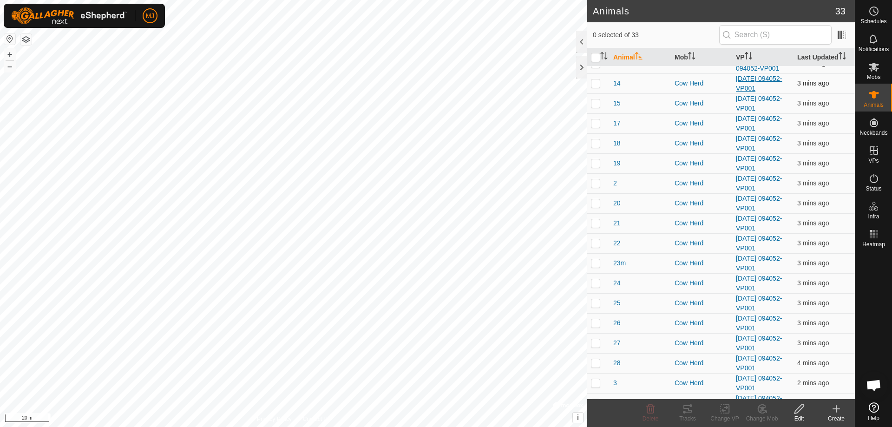
scroll to position [46, 0]
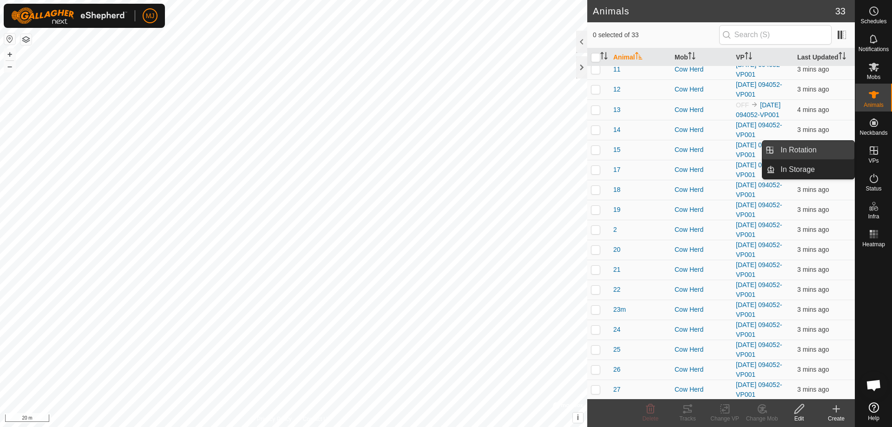
click at [817, 151] on link "In Rotation" at bounding box center [814, 150] width 79 height 19
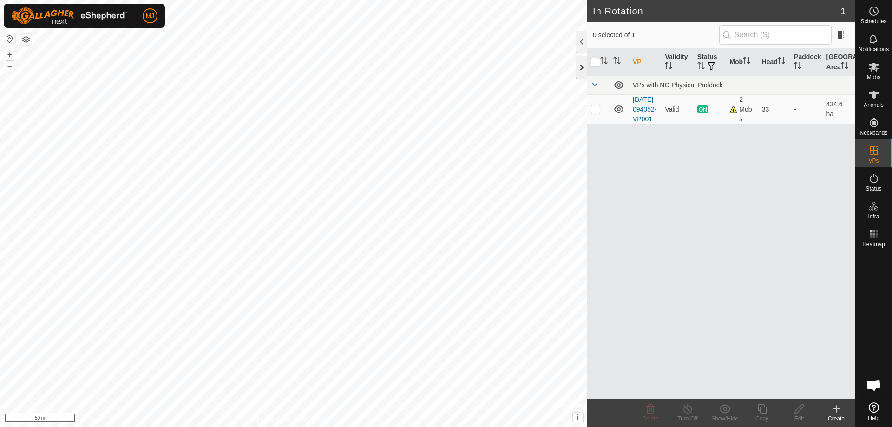
click at [577, 72] on div at bounding box center [581, 67] width 11 height 22
